Goal: Navigation & Orientation: Find specific page/section

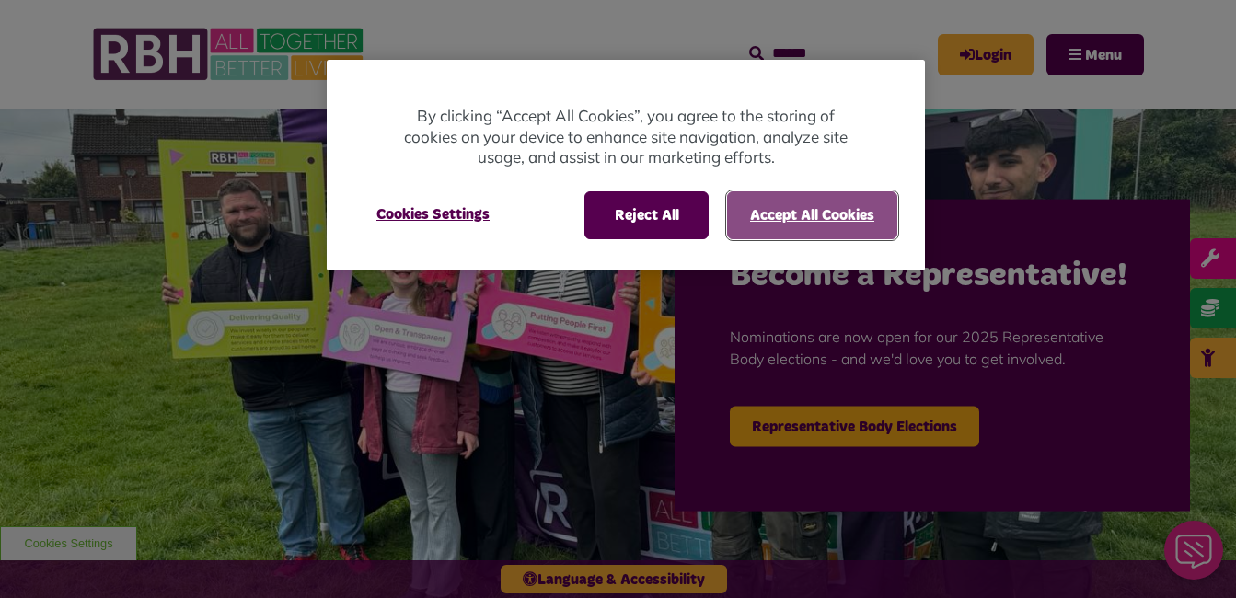
click at [839, 216] on button "Accept All Cookies" at bounding box center [812, 215] width 170 height 48
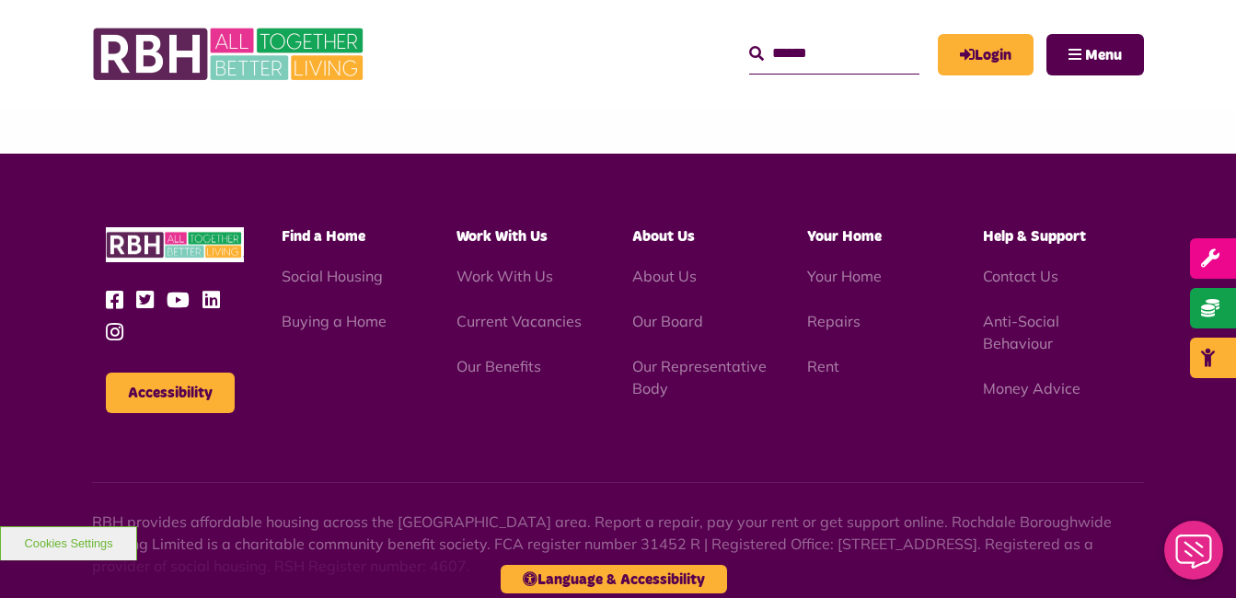
scroll to position [1817, 0]
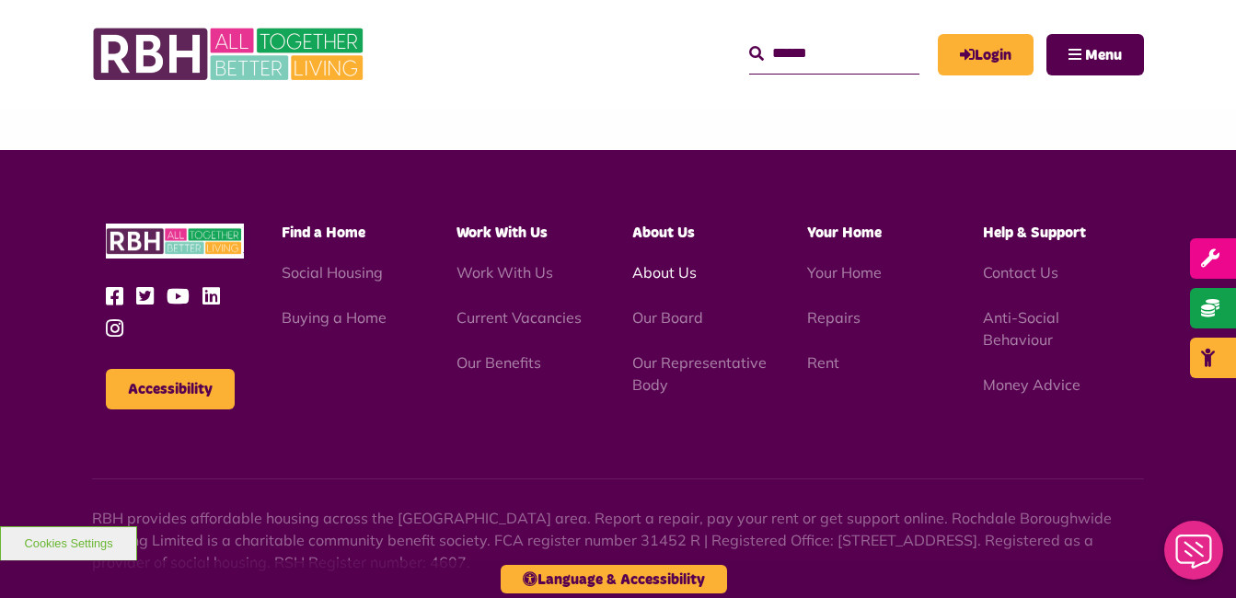
click at [681, 263] on link "About Us" at bounding box center [664, 272] width 64 height 18
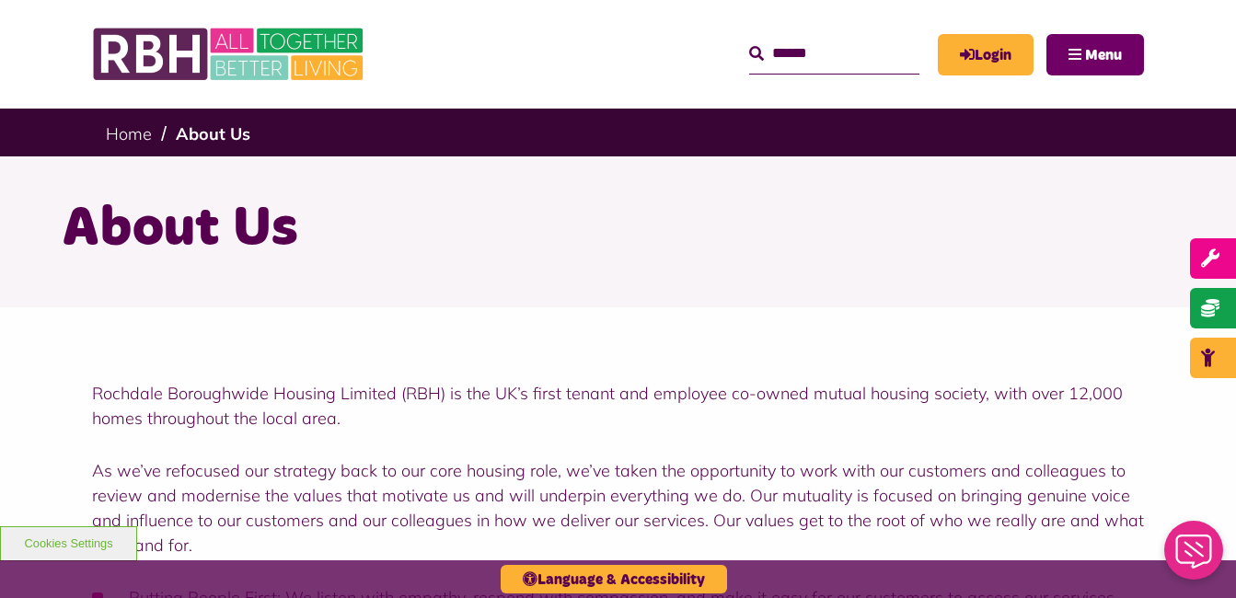
click at [1106, 50] on span "Menu" at bounding box center [1103, 55] width 37 height 15
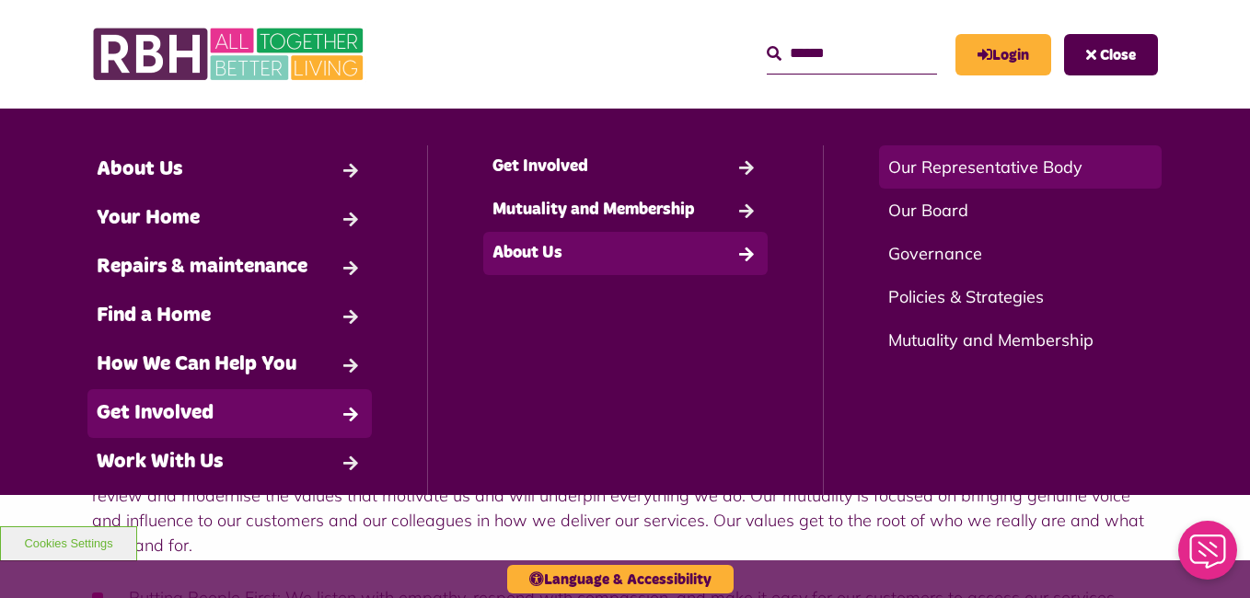
click at [970, 173] on link "Our Representative Body" at bounding box center [1020, 166] width 283 height 43
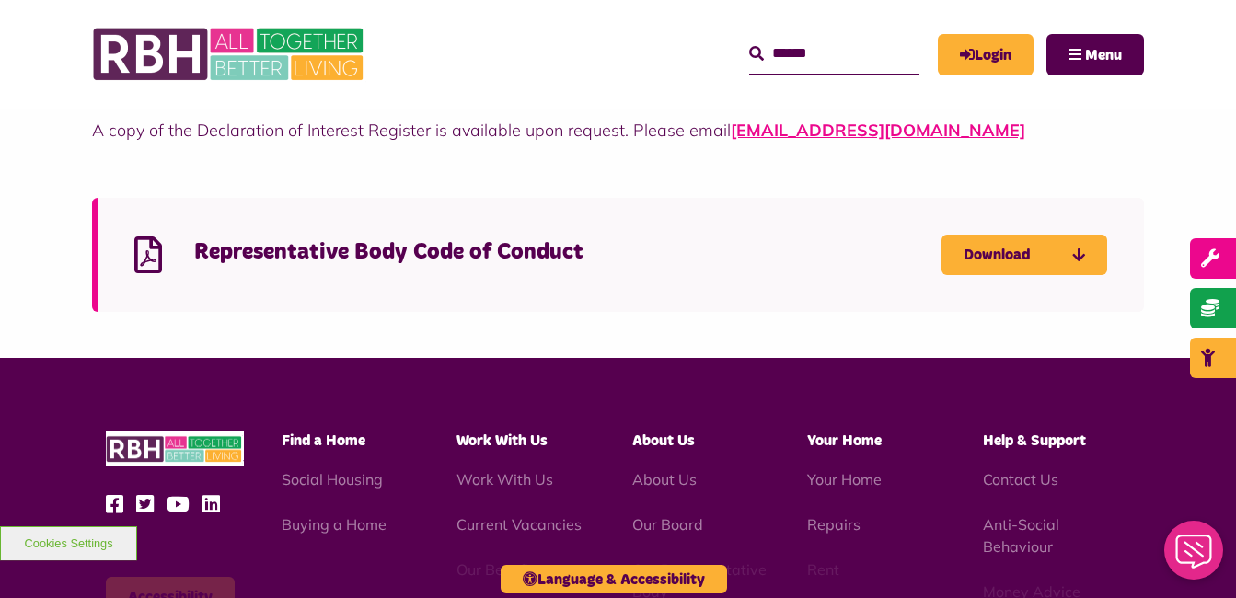
scroll to position [5047, 0]
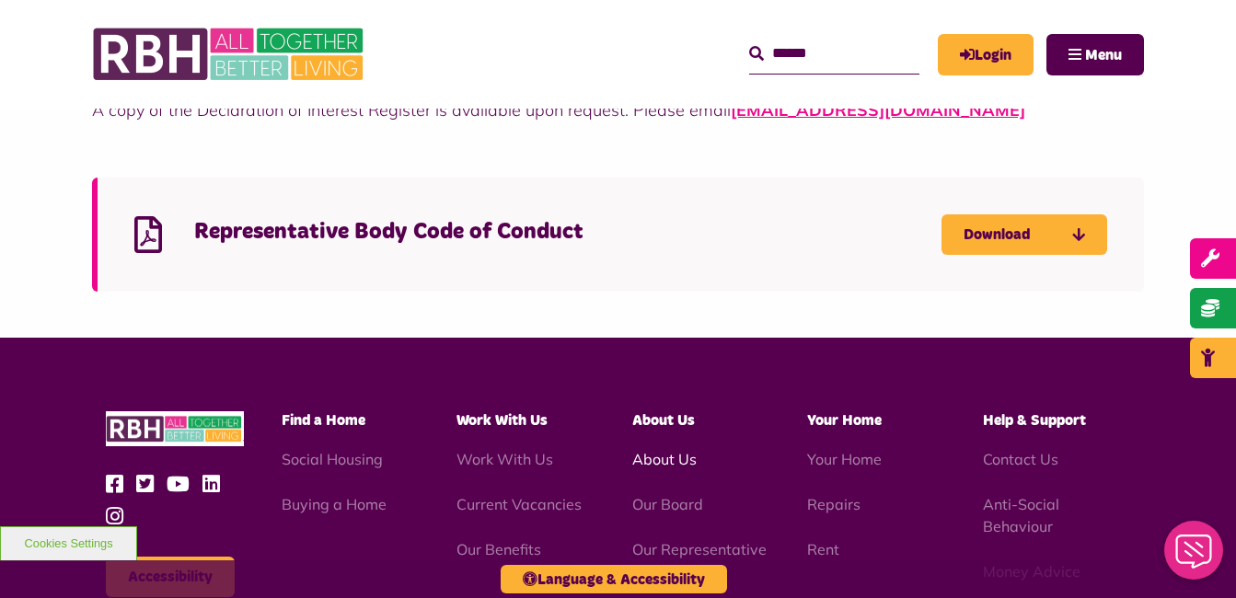
click at [670, 450] on link "About Us" at bounding box center [664, 459] width 64 height 18
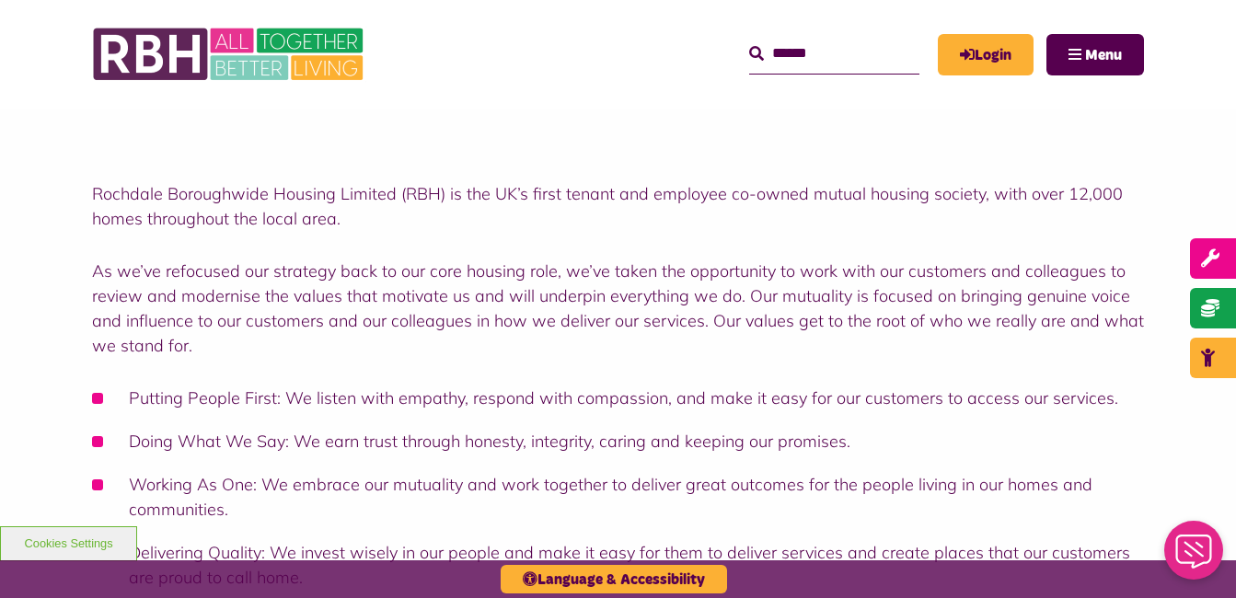
scroll to position [166, 0]
